Goal: Ask a question

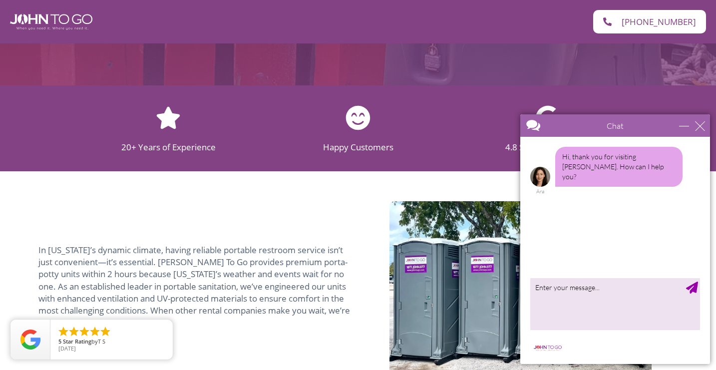
scroll to position [603, 0]
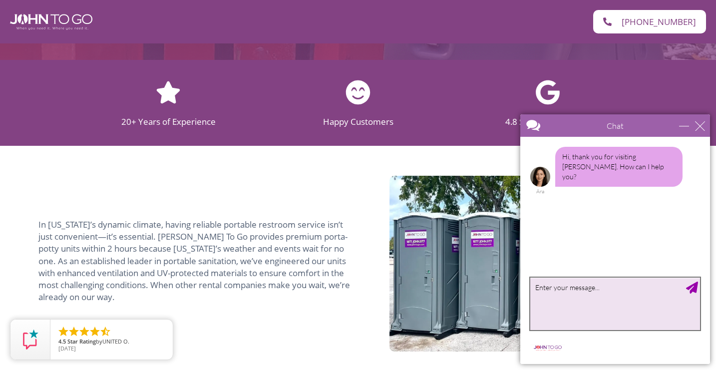
click at [553, 301] on textarea "type your message" at bounding box center [615, 304] width 170 height 52
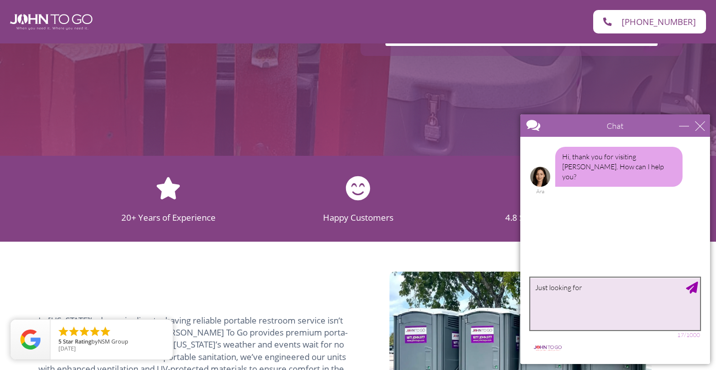
scroll to position [562, 0]
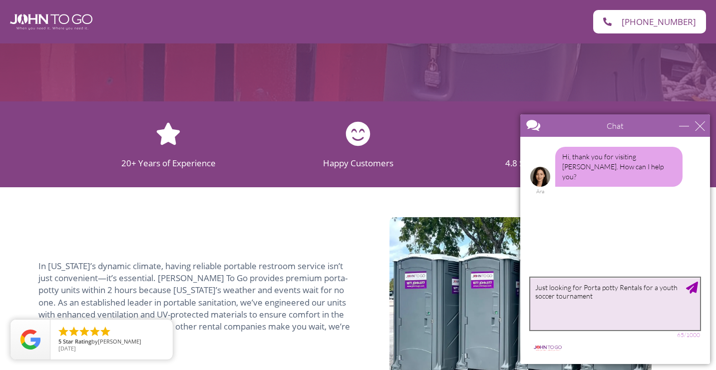
type textarea "Just looking for Porta potty Rentals for a youth soccer tournament"
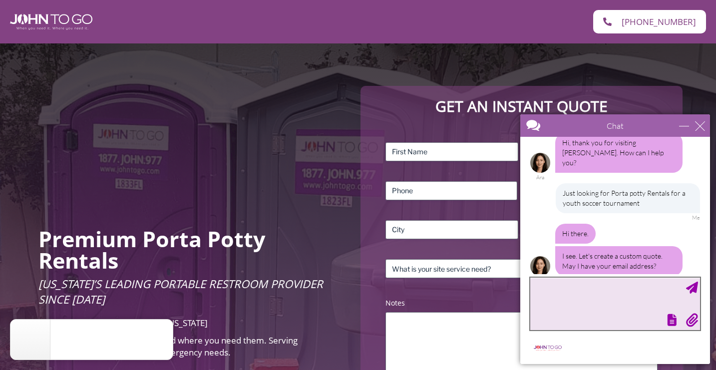
scroll to position [16, 0]
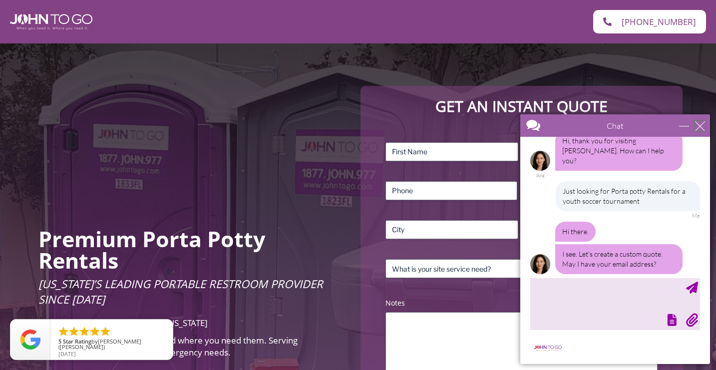
click at [701, 124] on div "close" at bounding box center [700, 126] width 10 height 10
type input "Continue Chat"
type input "End Chat"
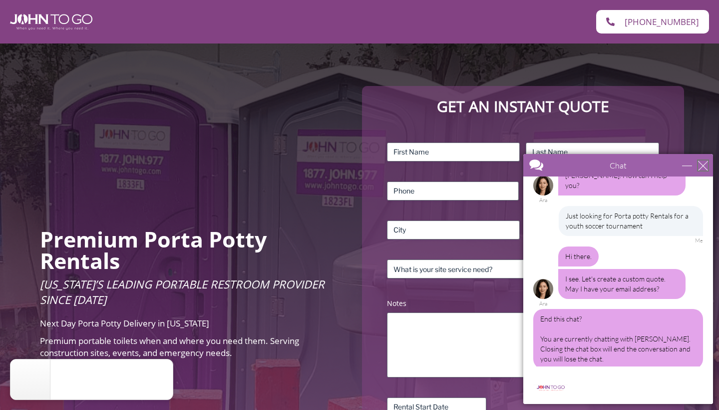
scroll to position [257, 0]
